Goal: Communication & Community: Answer question/provide support

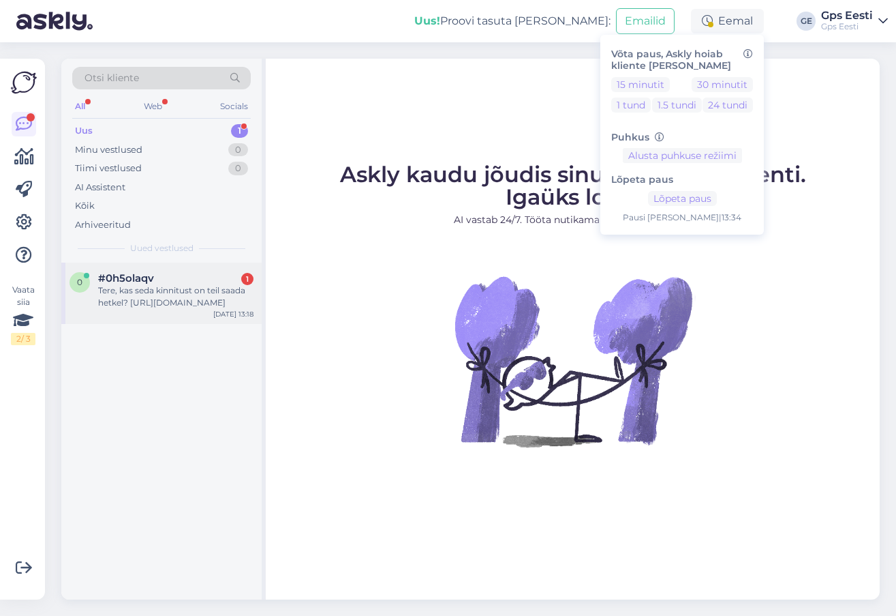
click at [178, 284] on div "Tere, kas seda kinnitust on teil saada hetkel? https://www.garmin.com/et-EE/p/1…" at bounding box center [175, 296] width 155 height 25
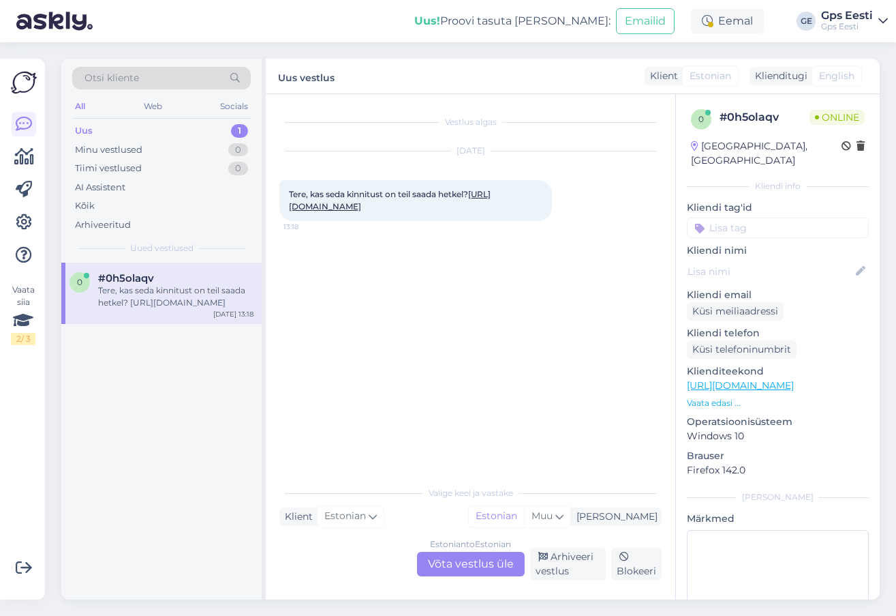
click at [382, 209] on link "https://www.garmin.com/et-EE/p/1604637/#overview" at bounding box center [390, 200] width 202 height 22
click at [468, 563] on div "Estonian to Estonian Võta vestlus üle" at bounding box center [471, 564] width 108 height 25
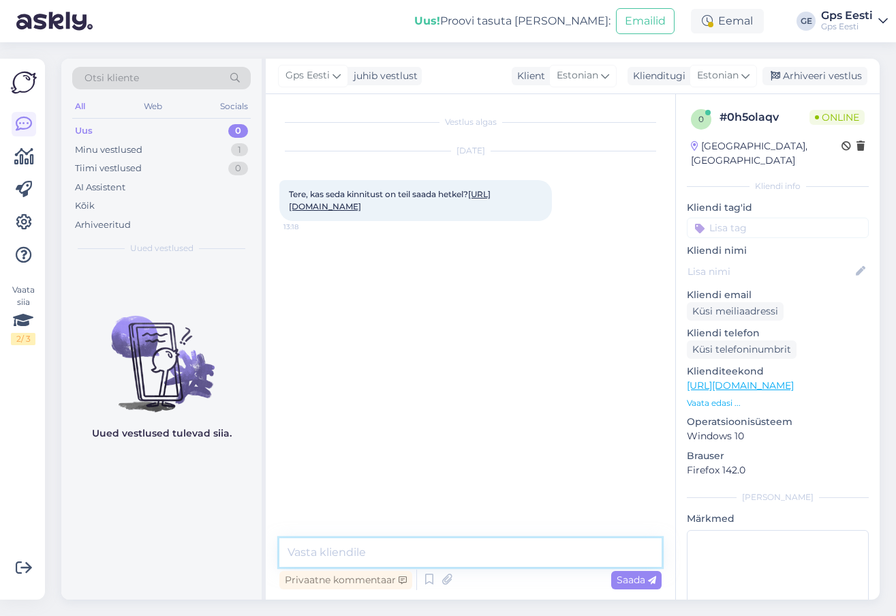
click at [399, 545] on textarea at bounding box center [471, 552] width 382 height 29
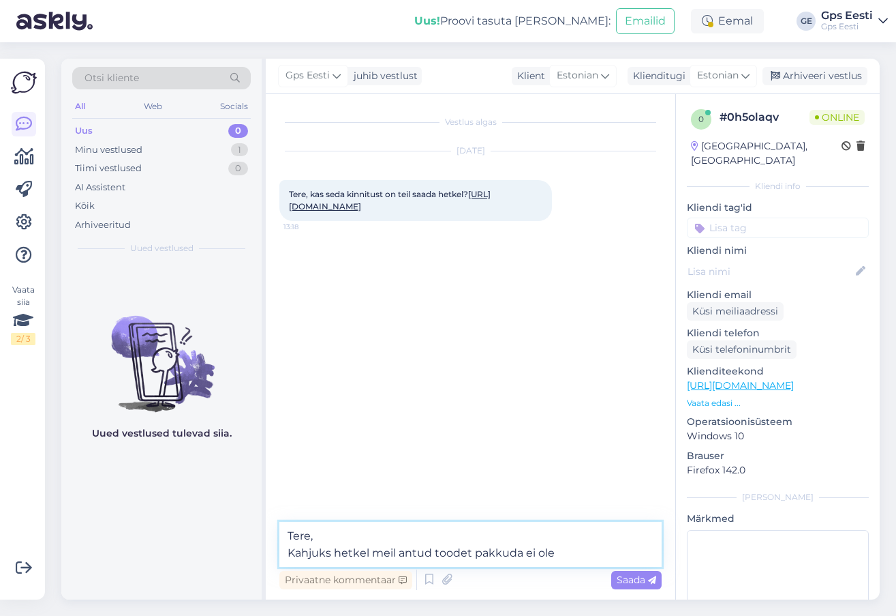
type textarea "Tere, Kahjuks hetkel meil antud toodet pakkuda ei ole."
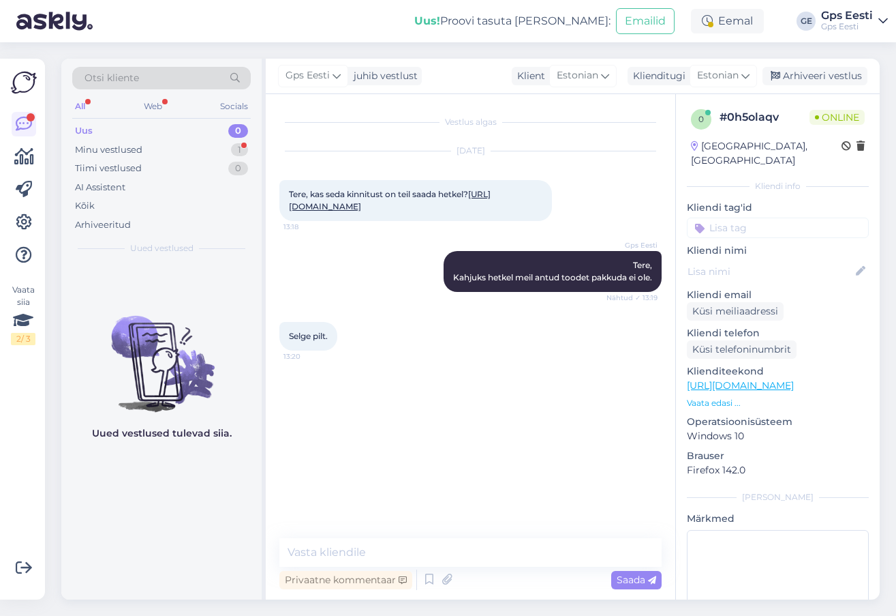
click at [192, 526] on div "Uued vestlused tulevad siia." at bounding box center [161, 430] width 200 height 337
click at [344, 496] on div "Vestlus algas Aug 27 2025 Tere, kas seda kinnitust on teil saada hetkel? https:…" at bounding box center [477, 317] width 395 height 418
click at [376, 553] on textarea at bounding box center [471, 552] width 382 height 29
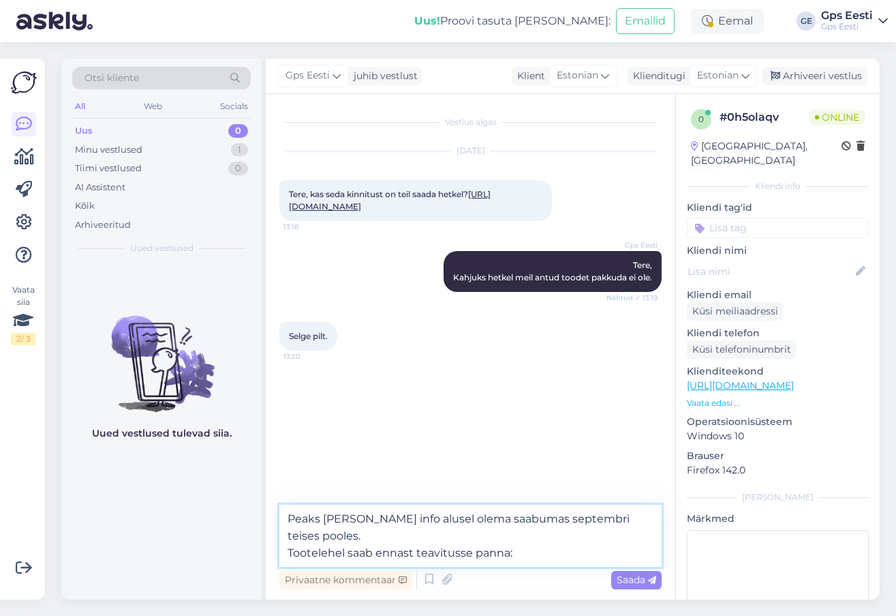
paste textarea "https://www.gpseesti.ee/sport/treening-lisad/varia-vue-adapter-rattahoidikule"
type textarea "Peaks hetke info alusel olema saabumas septembri teises pooles. Tootelehel saab…"
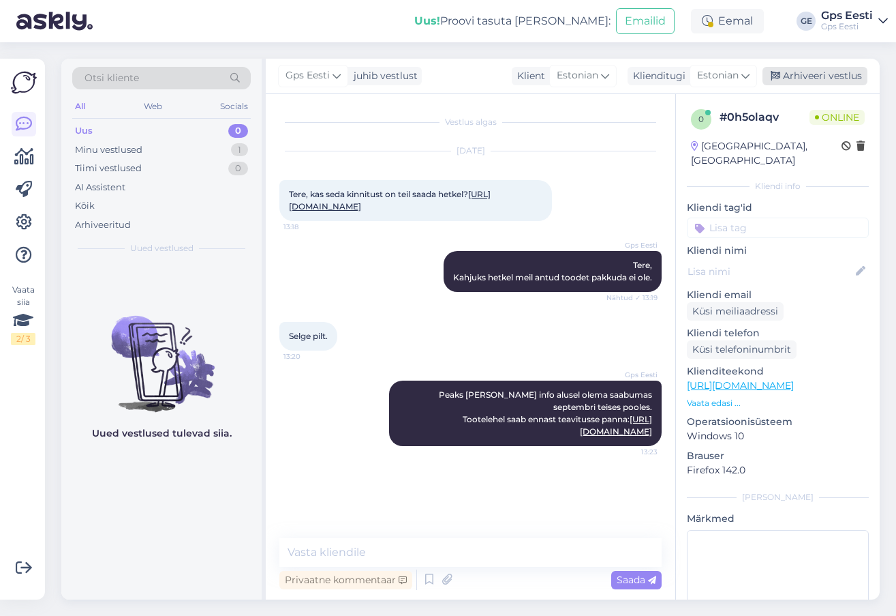
drag, startPoint x: 815, startPoint y: 76, endPoint x: 756, endPoint y: 35, distance: 71.5
click at [814, 76] on div "Arhiveeri vestlus" at bounding box center [815, 76] width 105 height 18
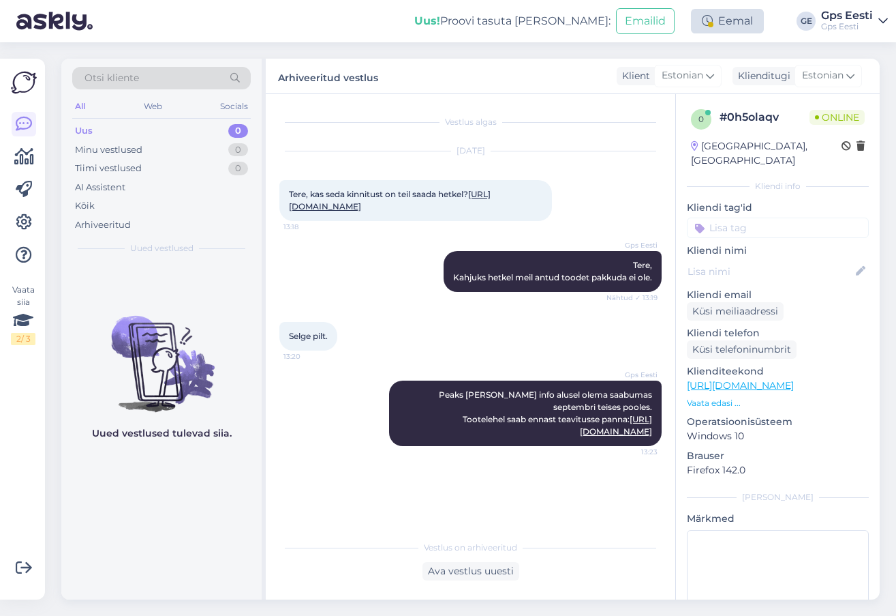
click at [736, 25] on div "Eemal" at bounding box center [727, 21] width 73 height 25
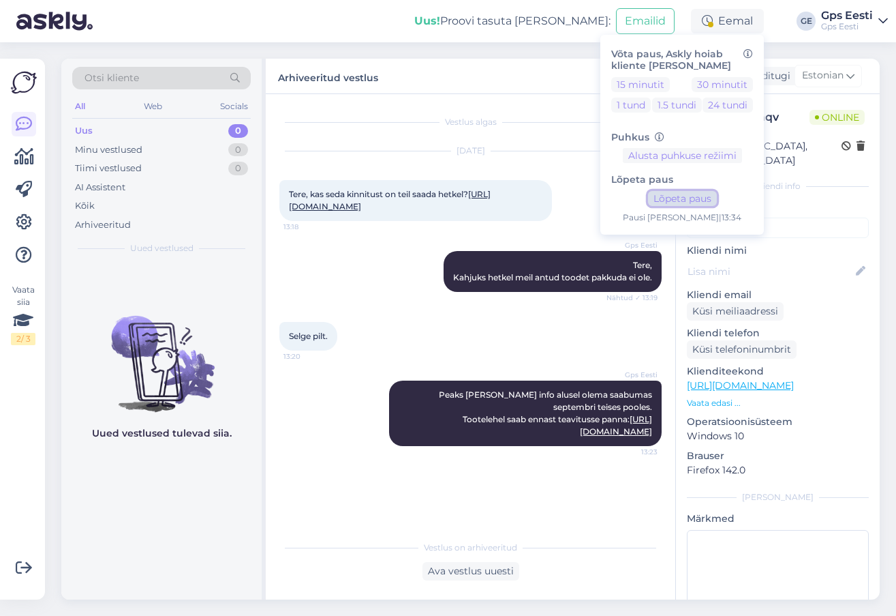
click at [679, 191] on button "Lõpeta paus" at bounding box center [682, 198] width 69 height 15
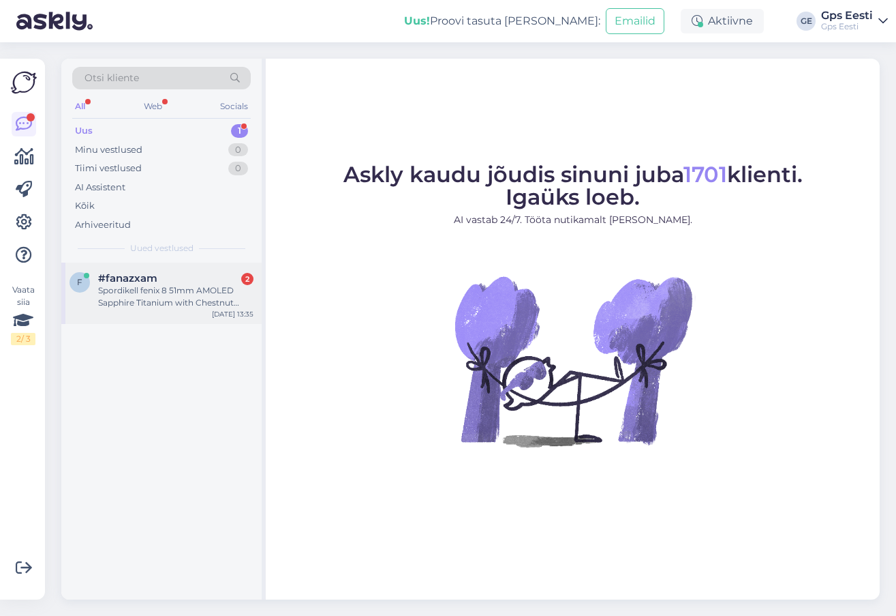
click at [184, 282] on div "#fanazxam 2" at bounding box center [175, 278] width 155 height 12
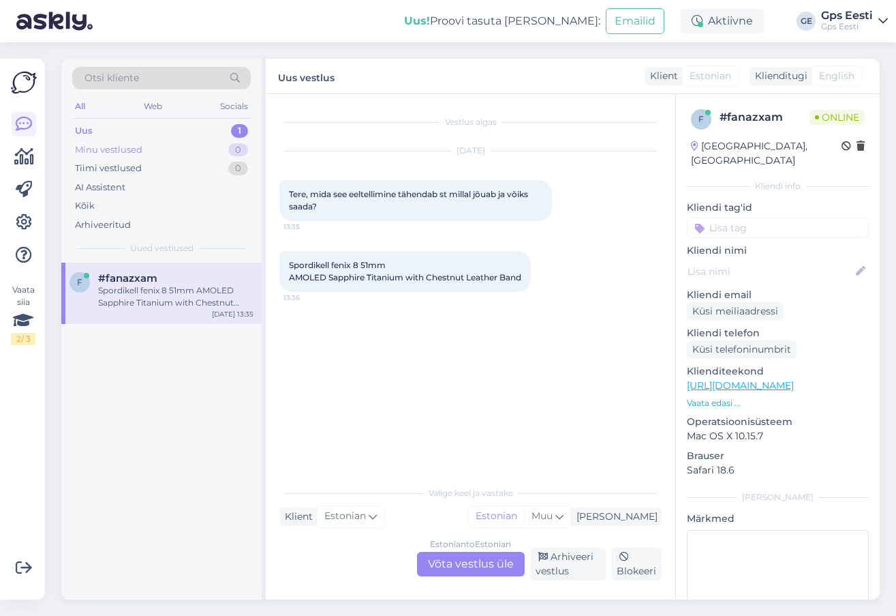
click at [108, 151] on div "Minu vestlused" at bounding box center [108, 150] width 67 height 14
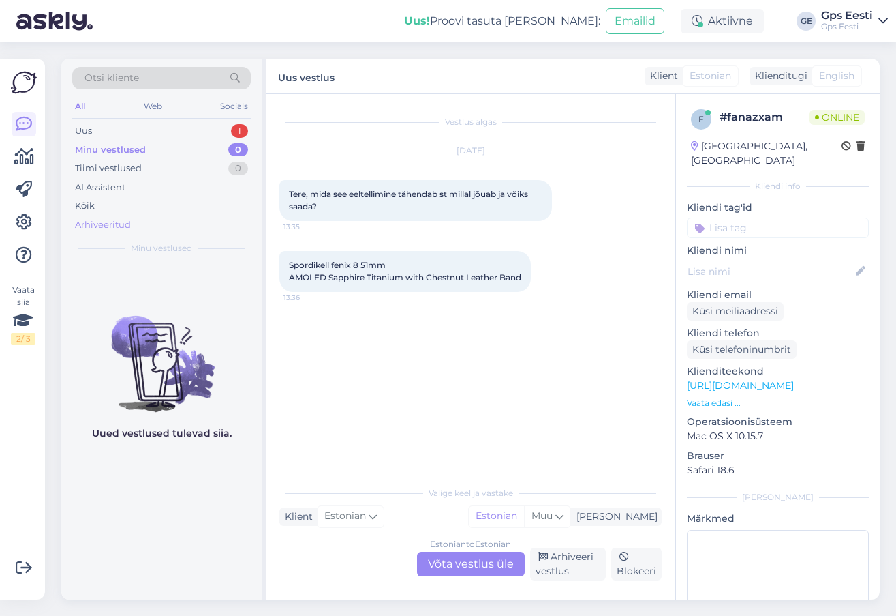
click at [100, 224] on div "Arhiveeritud" at bounding box center [103, 225] width 56 height 14
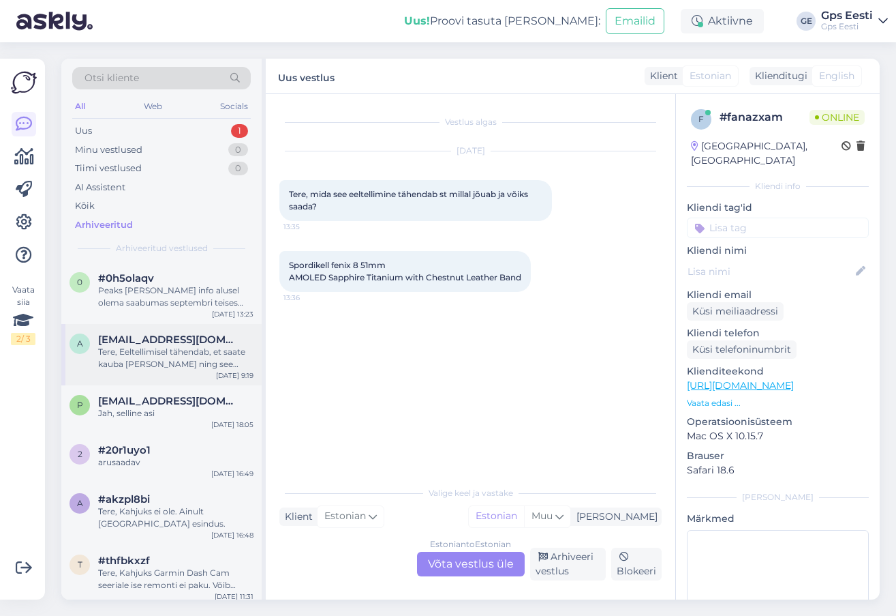
click at [137, 365] on div "Tere, Eeltellimisel tähendab, et saate kauba [PERSON_NAME] ning see saadetakse …" at bounding box center [175, 358] width 155 height 25
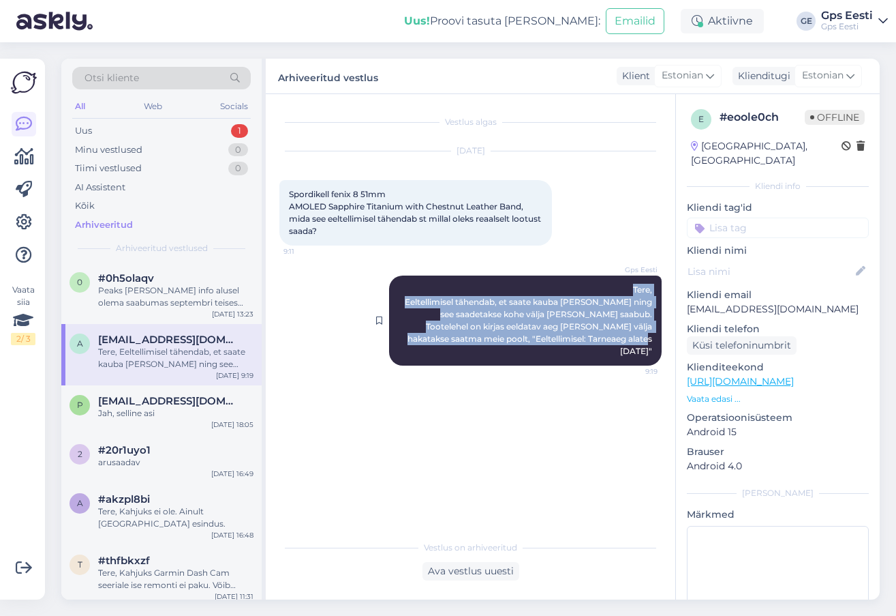
drag, startPoint x: 623, startPoint y: 291, endPoint x: 656, endPoint y: 354, distance: 71.1
click at [656, 354] on div "Gps Eesti Tere, Eeltellimisel tähendab, et saate kauba [PERSON_NAME] ning see s…" at bounding box center [525, 320] width 273 height 90
copy span "Tere, Eeltellimisel tähendab, et saate kauba [PERSON_NAME] ning see saadetakse …"
click at [138, 129] on div "Uus 1" at bounding box center [161, 130] width 179 height 19
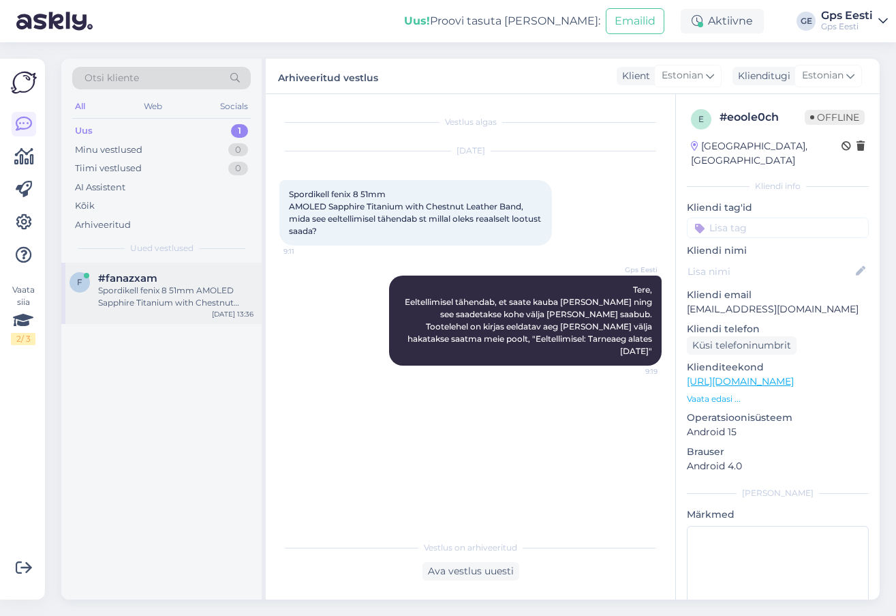
click at [136, 294] on div "Spordikell fenix 8 51mm AMOLED Sapphire Titanium with Chestnut Leather Band" at bounding box center [175, 296] width 155 height 25
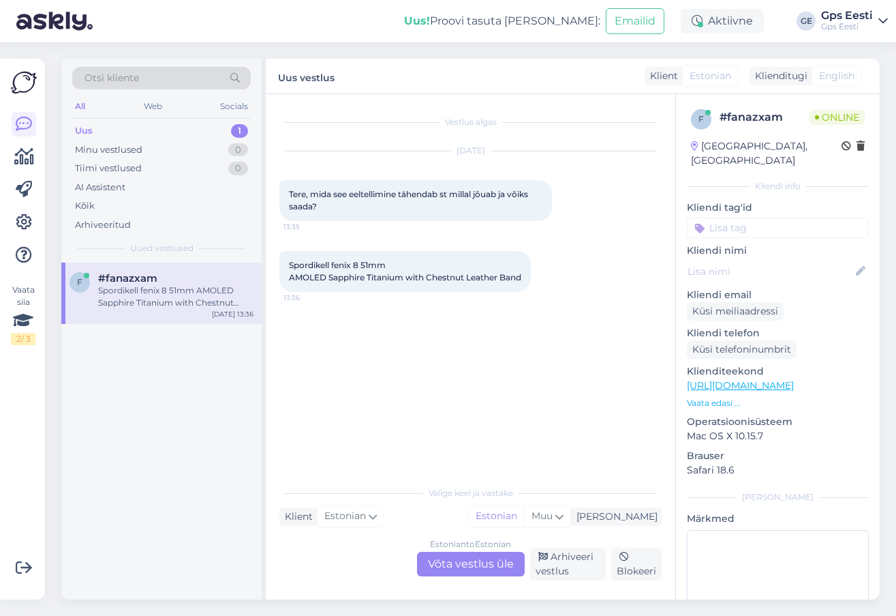
click at [460, 560] on div "Estonian to Estonian Võta vestlus üle" at bounding box center [471, 564] width 108 height 25
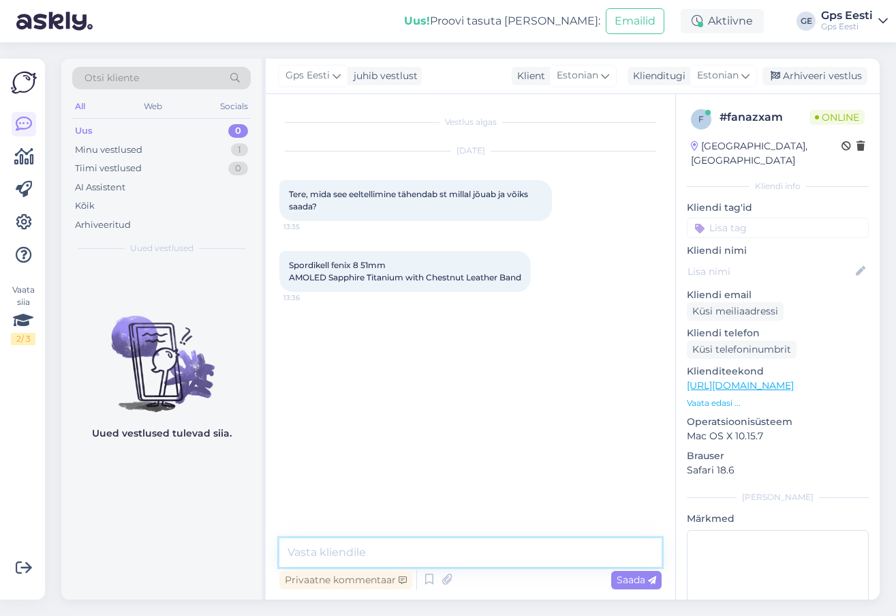
click at [395, 545] on textarea at bounding box center [471, 552] width 382 height 29
paste textarea "Tere, Eeltellimisel tähendab, et saate kauba [PERSON_NAME] ning see saadetakse …"
type textarea "Tere, Eeltellimisel tähendab, et saate kauba [PERSON_NAME] ning see saadetakse …"
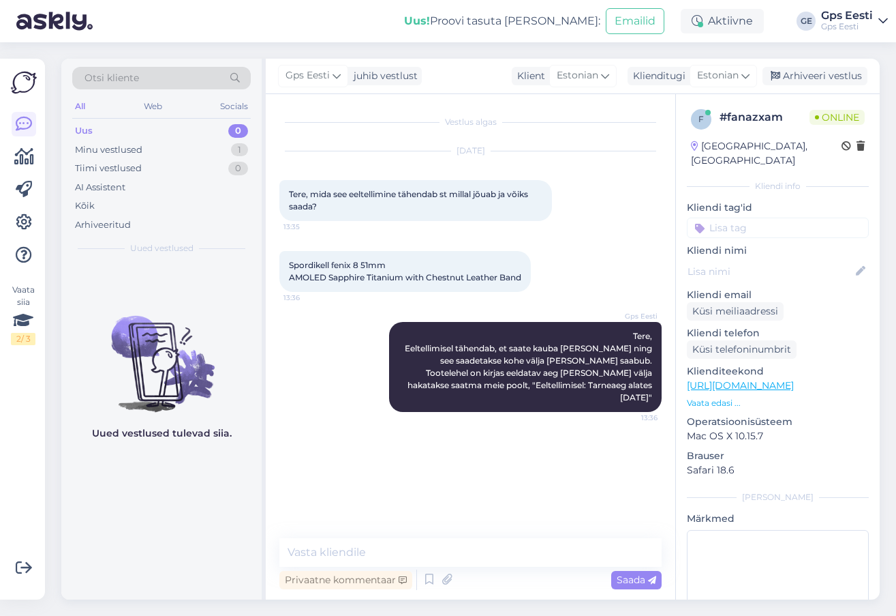
click at [727, 379] on link "[URL][DOMAIN_NAME]" at bounding box center [740, 385] width 107 height 12
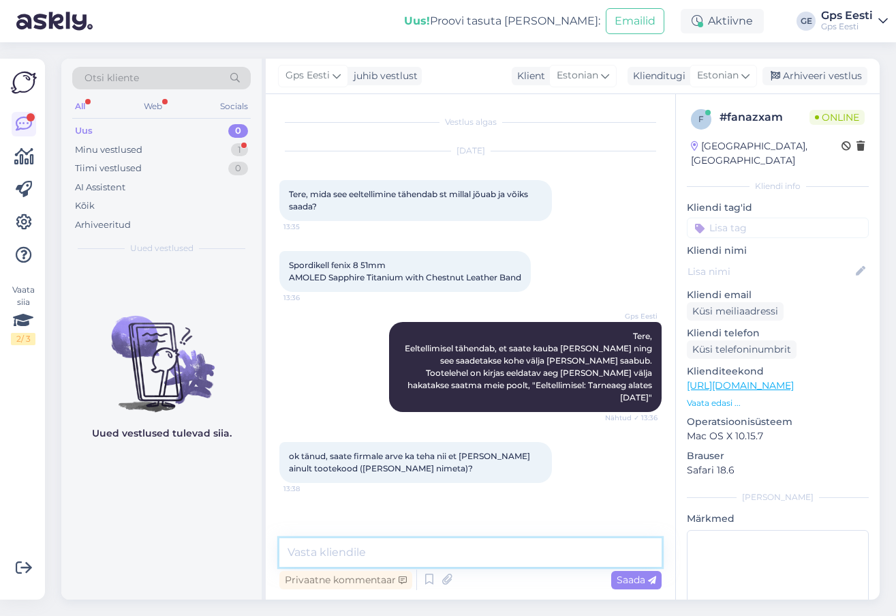
click at [373, 549] on textarea at bounding box center [471, 552] width 382 height 29
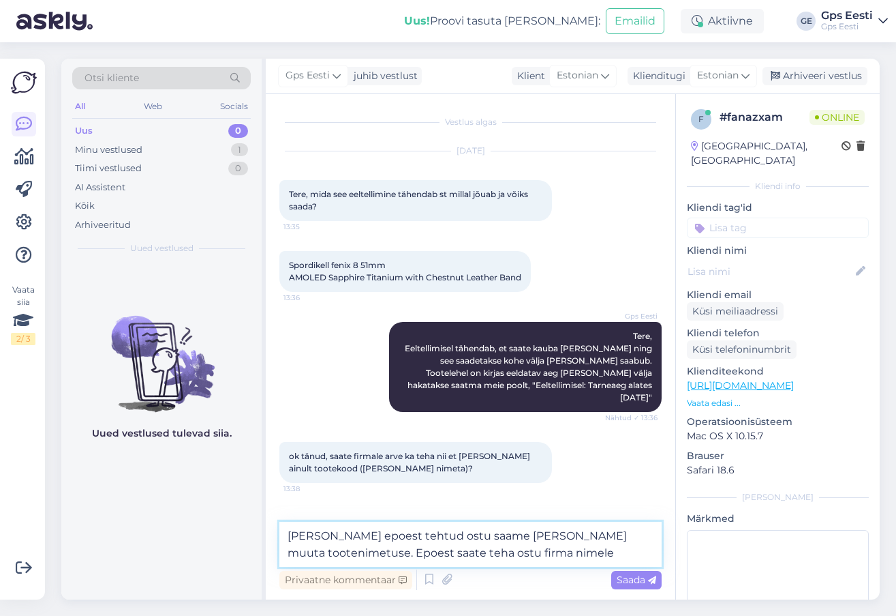
type textarea "[PERSON_NAME] epoest tehtud ostu saame [PERSON_NAME] muuta tootenimetuse. Epoes…"
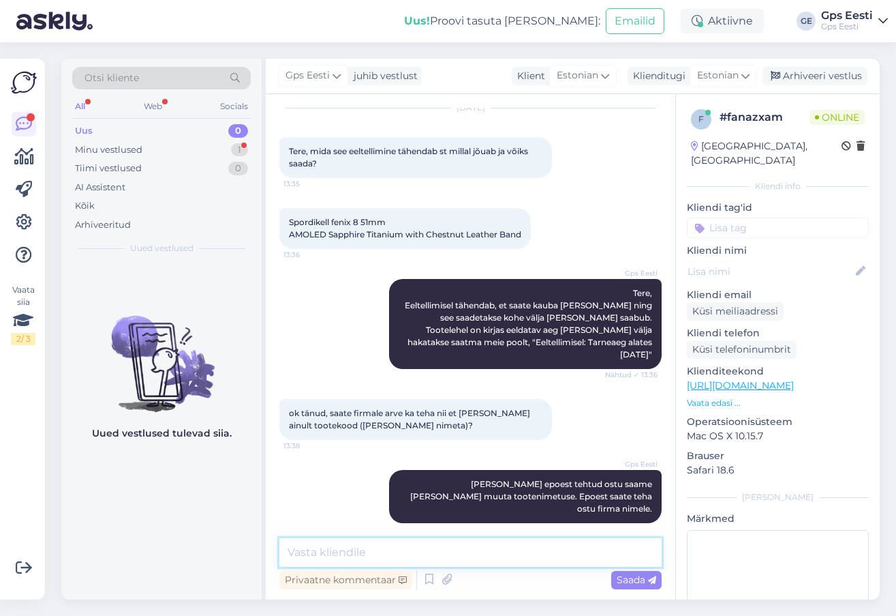
scroll to position [126, 0]
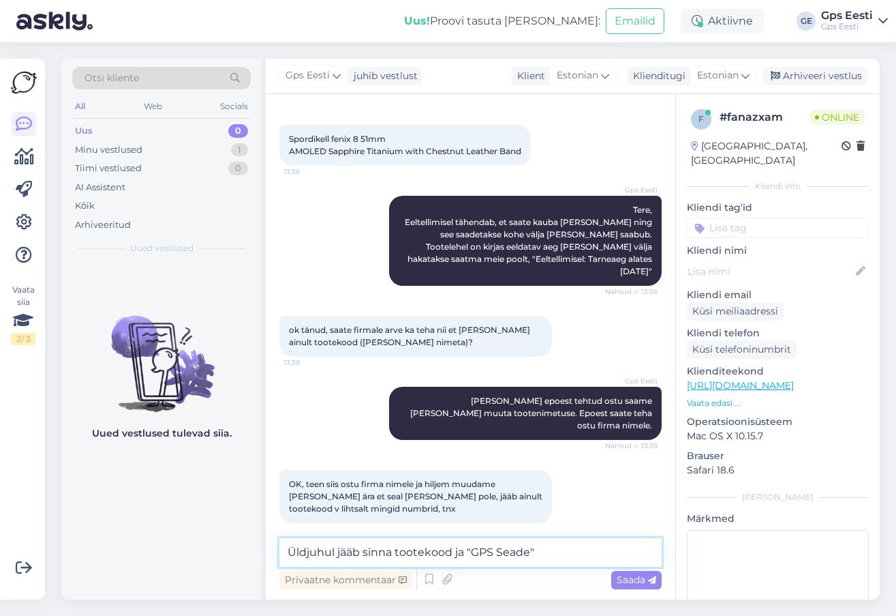
click at [396, 552] on textarea "Üldjuhul jääb sinna tootekood ja "GPS Seade"" at bounding box center [471, 552] width 382 height 29
click at [456, 552] on textarea "Üldjuhul jääb sinna "tootekood ja "GPS Seade"" at bounding box center [471, 552] width 382 height 29
type textarea "Üldjuhul jääb sinna "tootekood" ja "GPS Seade""
click at [572, 549] on textarea "Üldjuhul jääb sinna "tootekood" ja "GPS Seade"" at bounding box center [471, 552] width 382 height 29
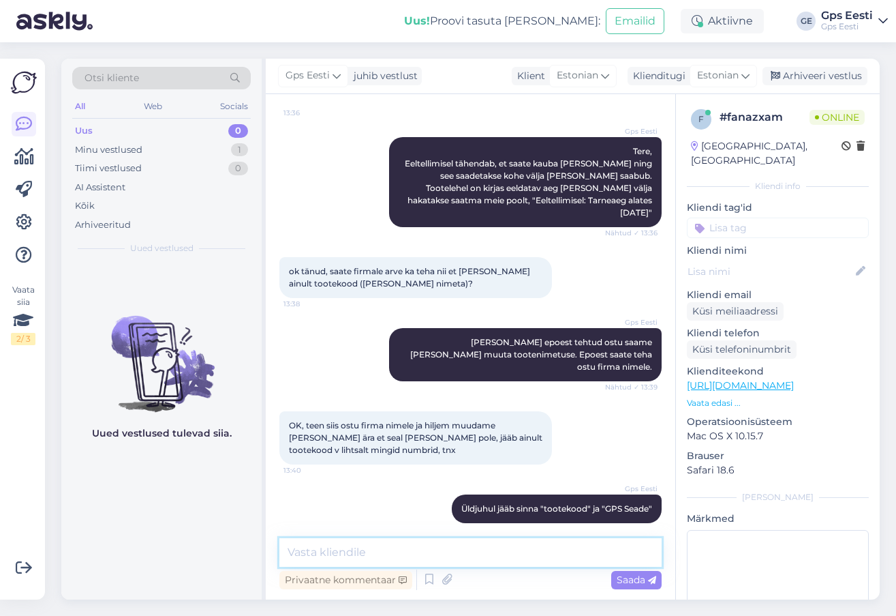
click at [471, 553] on textarea at bounding box center [471, 552] width 382 height 29
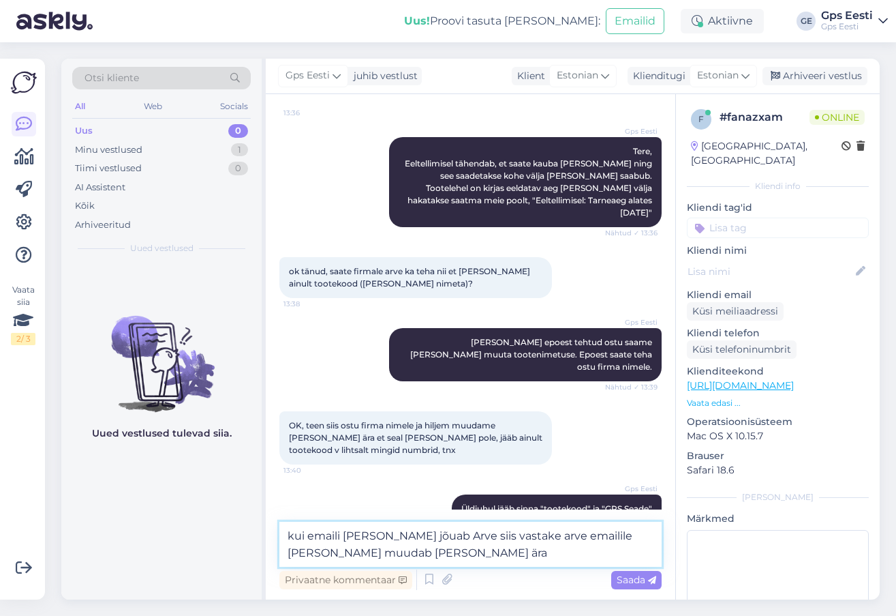
type textarea "kui emaili [PERSON_NAME] jõuab Arve siis vastake arve emailile [PERSON_NAME] mu…"
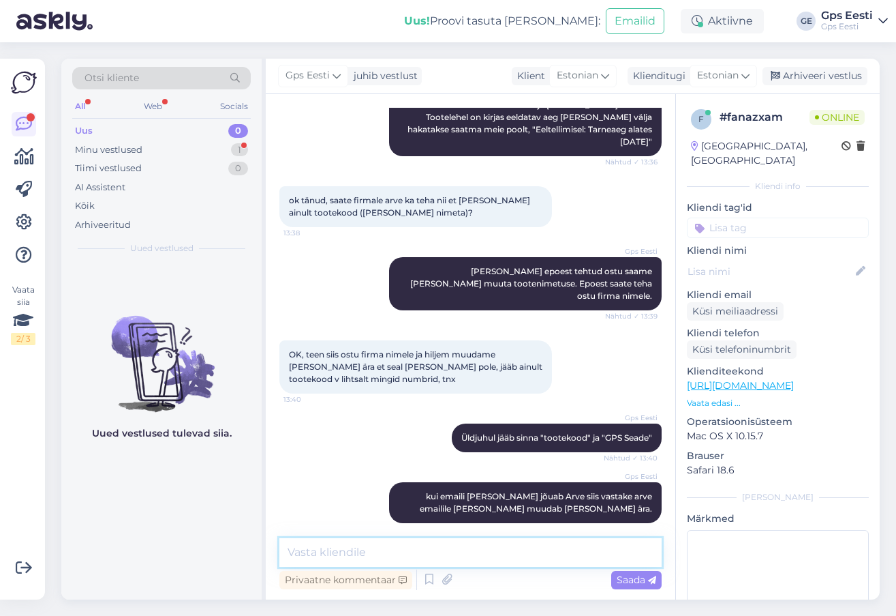
scroll to position [314, 0]
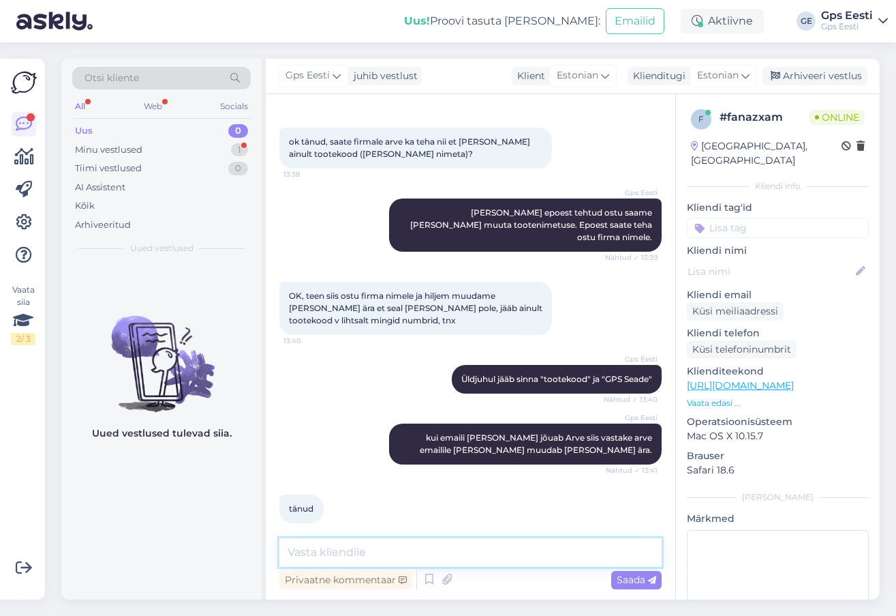
click at [376, 556] on textarea at bounding box center [471, 552] width 382 height 29
type textarea "Kaunist päeva jätku teile!"
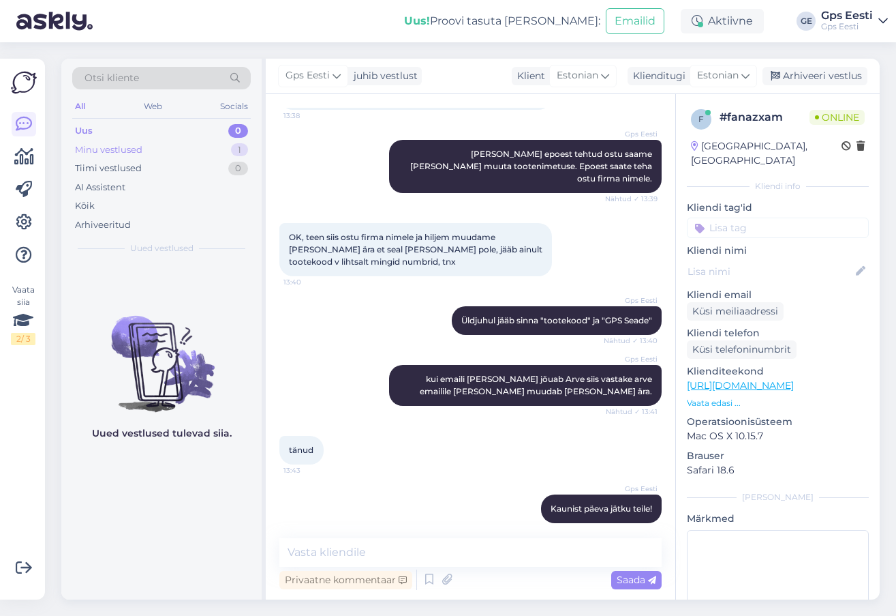
click at [115, 145] on div "Minu vestlused" at bounding box center [108, 150] width 67 height 14
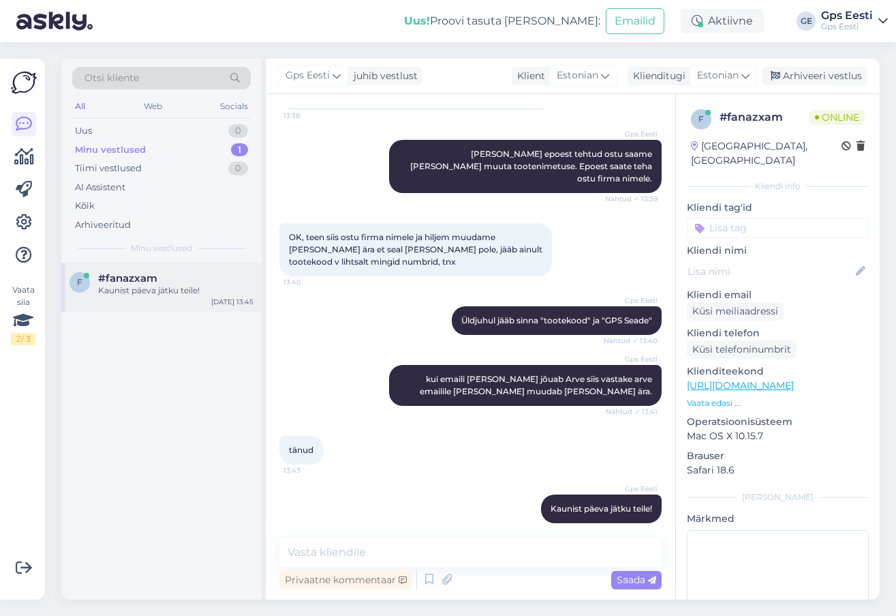
click at [128, 281] on span "#fanazxam" at bounding box center [127, 278] width 59 height 12
click at [845, 77] on div "Arhiveeri vestlus" at bounding box center [815, 76] width 105 height 18
